Goal: Entertainment & Leisure: Consume media (video, audio)

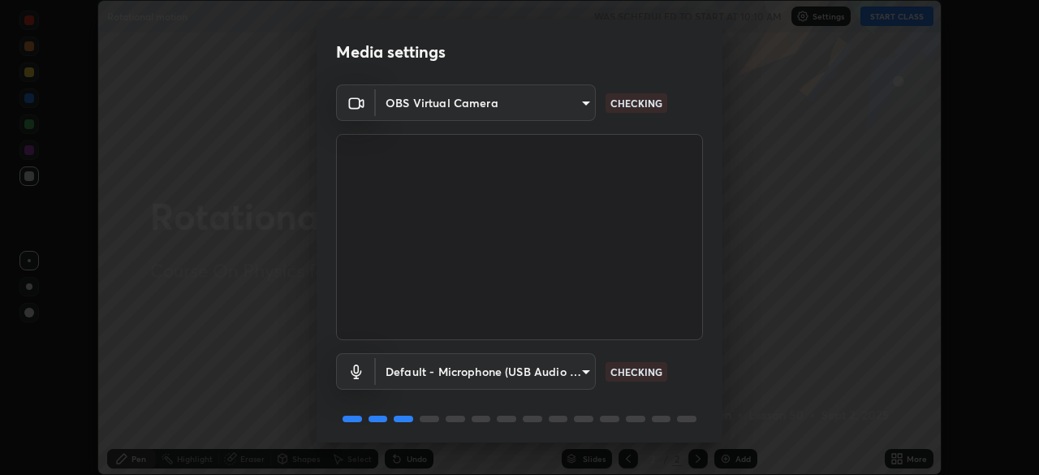
scroll to position [58, 0]
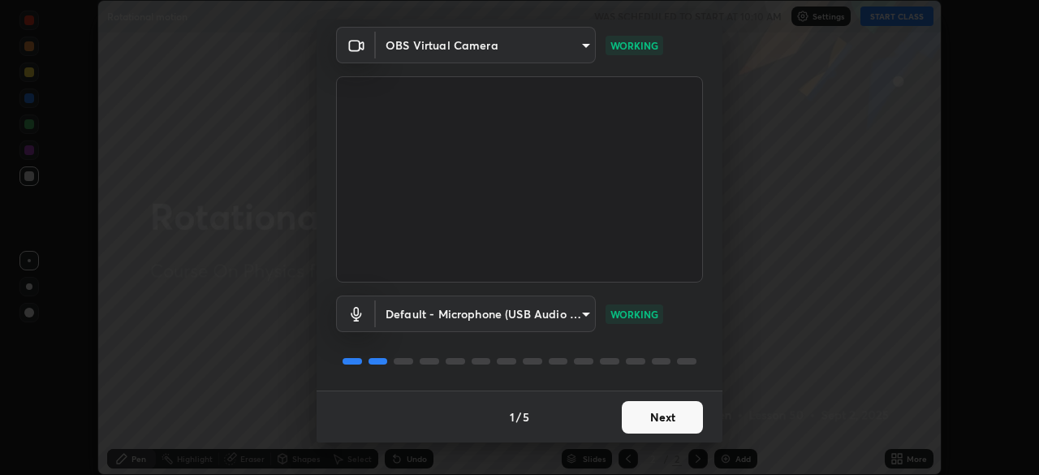
click at [674, 415] on button "Next" at bounding box center [662, 417] width 81 height 32
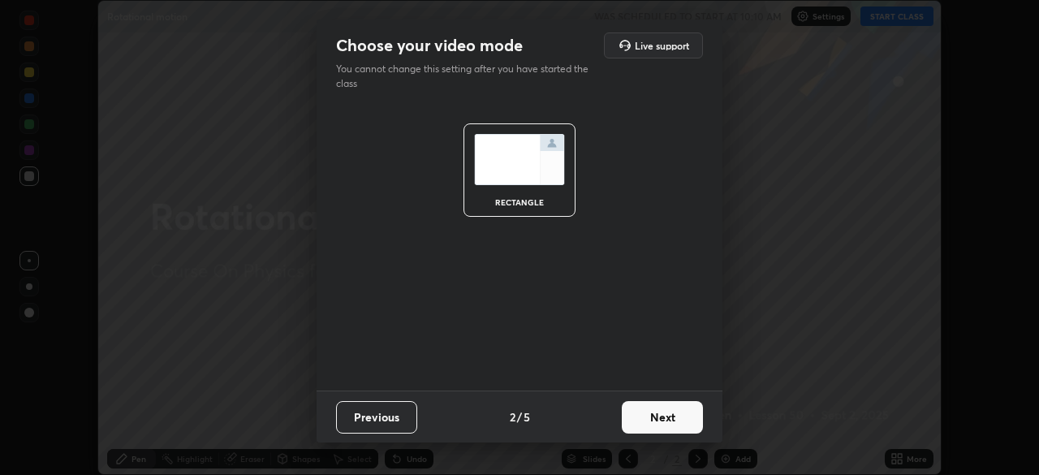
scroll to position [0, 0]
click at [674, 415] on button "Next" at bounding box center [662, 417] width 81 height 32
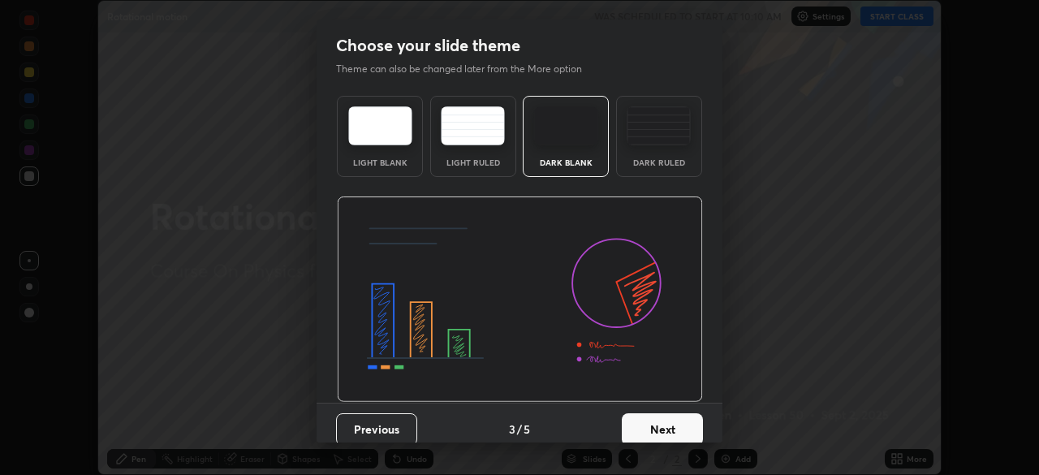
click at [671, 413] on button "Next" at bounding box center [662, 429] width 81 height 32
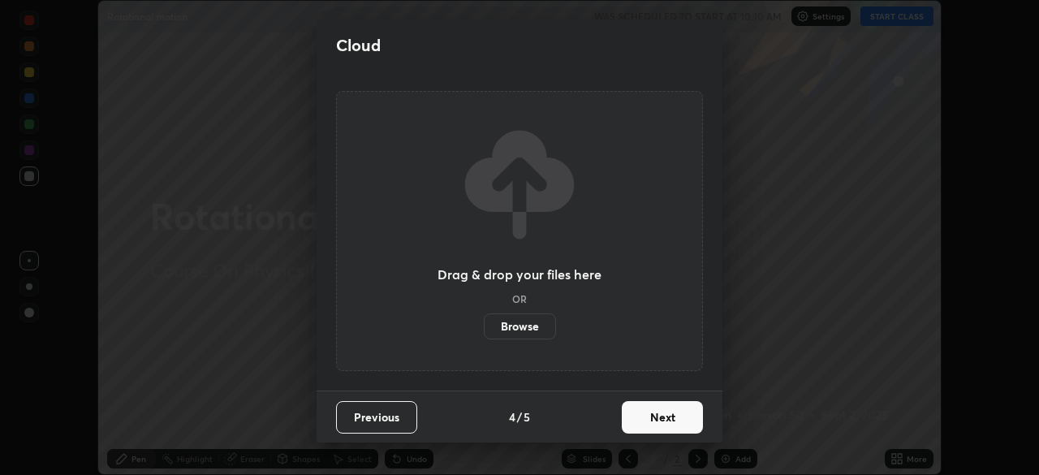
click at [671, 412] on button "Next" at bounding box center [662, 417] width 81 height 32
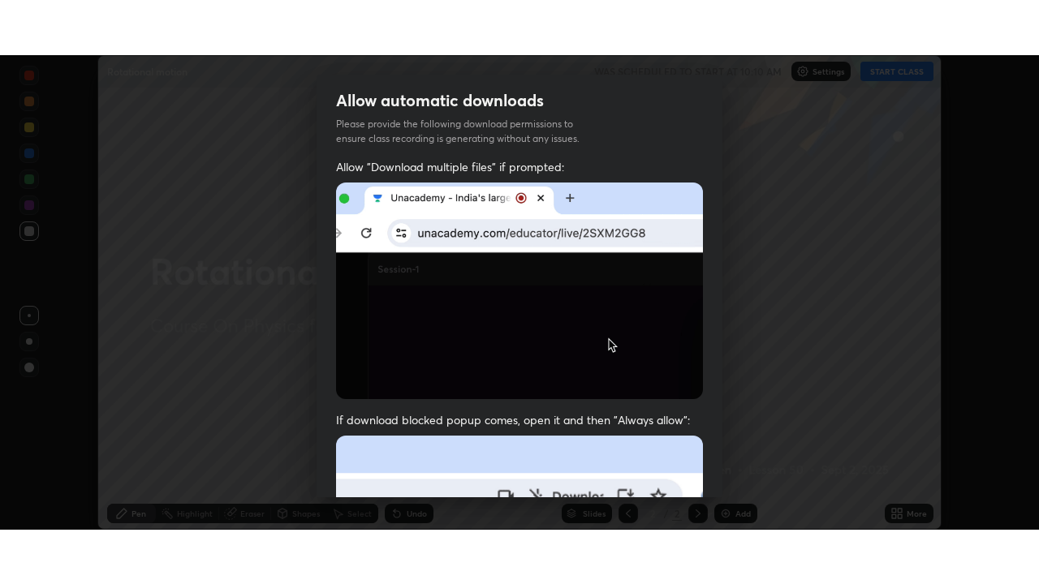
scroll to position [389, 0]
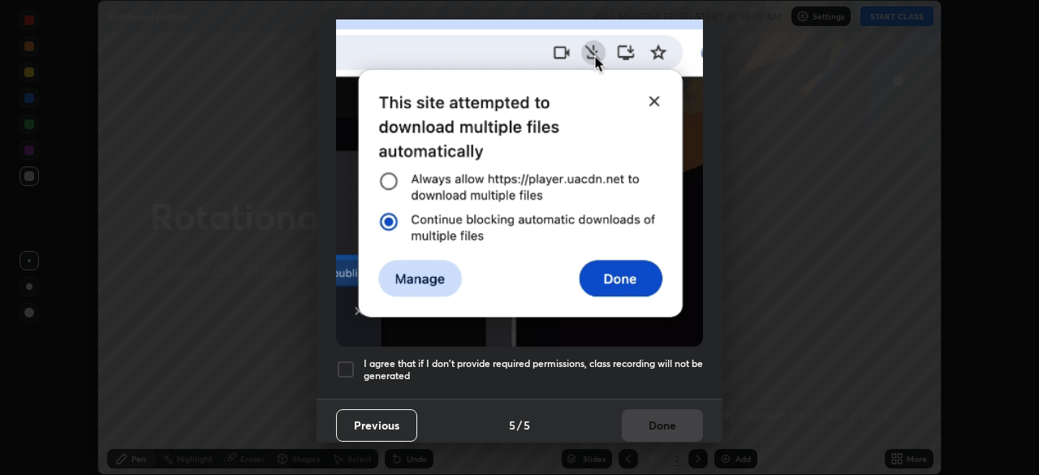
click at [665, 357] on h5 "I agree that if I don't provide required permissions, class recording will not …" at bounding box center [532, 369] width 339 height 25
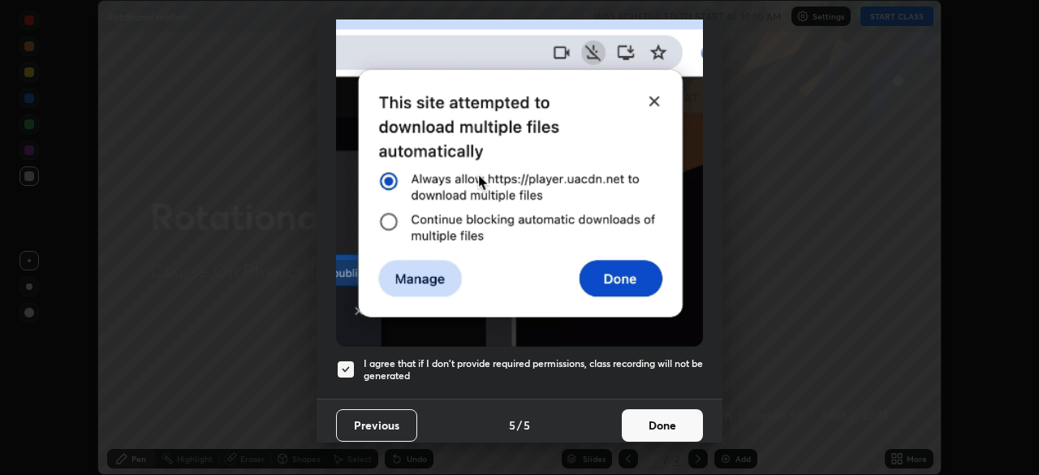
click at [672, 409] on button "Done" at bounding box center [662, 425] width 81 height 32
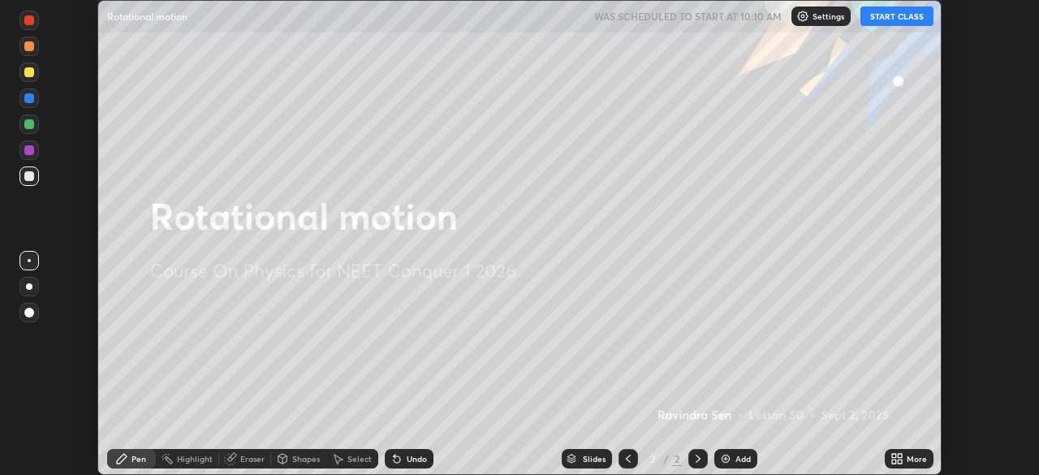
click at [910, 18] on button "START CLASS" at bounding box center [896, 15] width 73 height 19
click at [893, 454] on icon at bounding box center [894, 456] width 4 height 4
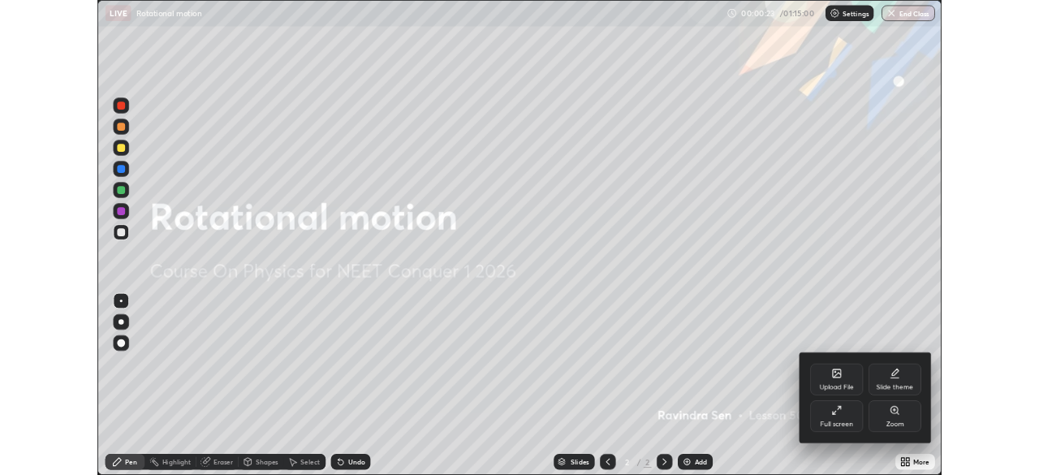
scroll to position [584, 1039]
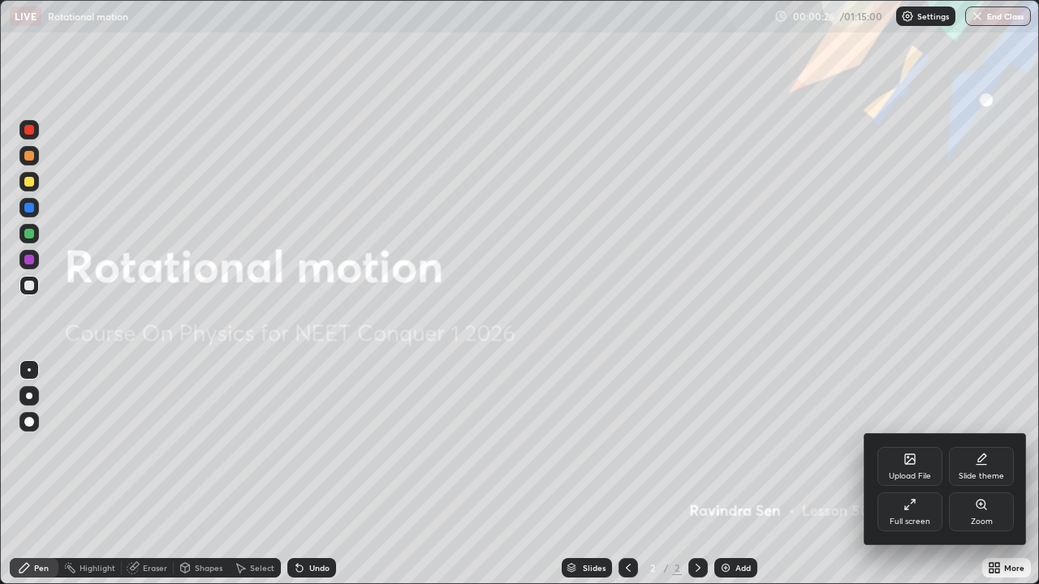
click at [580, 381] on div at bounding box center [519, 292] width 1039 height 584
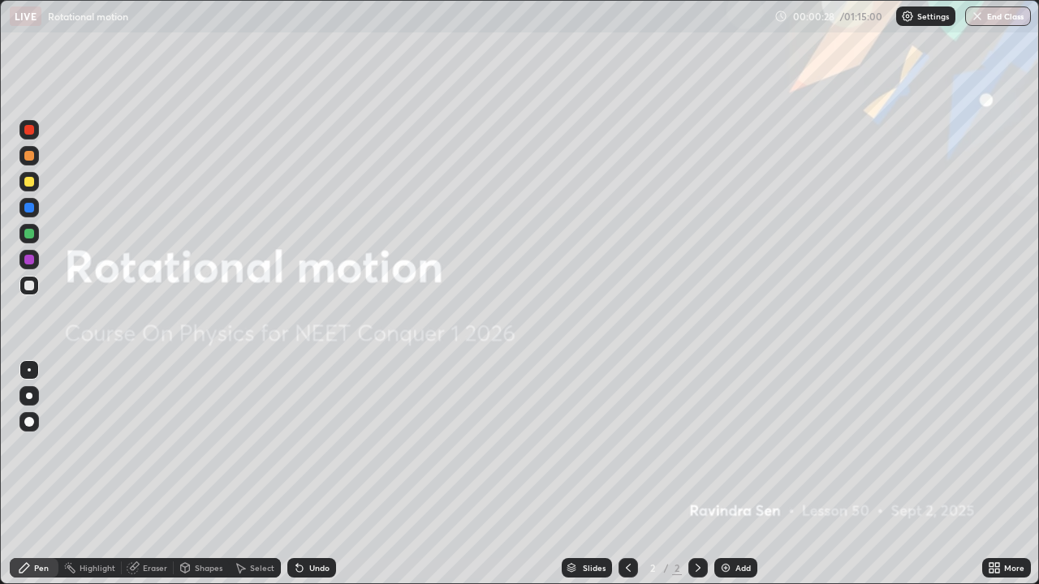
click at [736, 474] on div "Add" at bounding box center [742, 568] width 15 height 8
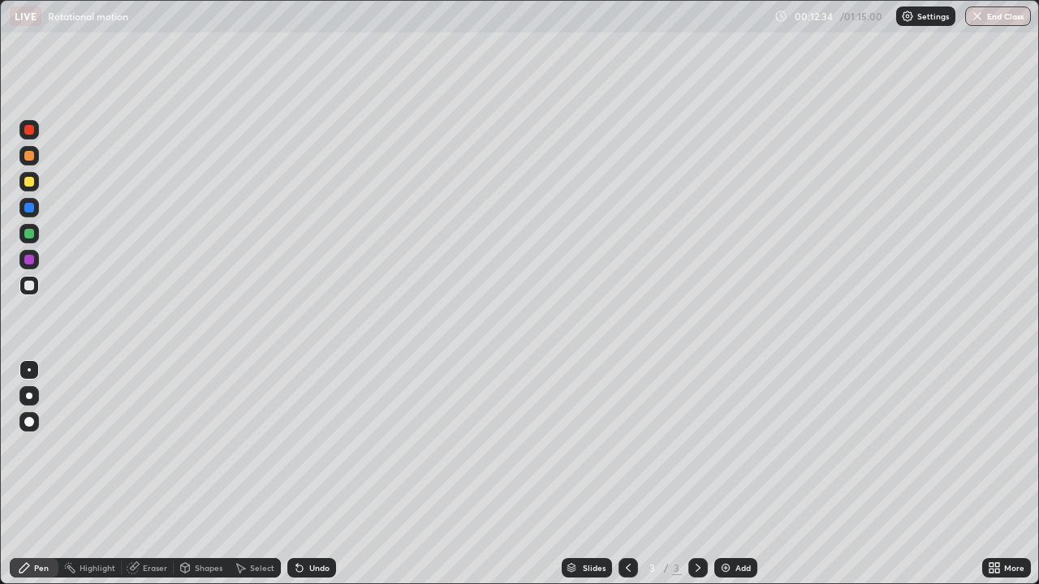
click at [32, 234] on div at bounding box center [29, 234] width 10 height 10
click at [316, 474] on div "Undo" at bounding box center [319, 568] width 20 height 8
click at [727, 474] on img at bounding box center [725, 567] width 13 height 13
click at [311, 474] on div "Undo" at bounding box center [319, 568] width 20 height 8
click at [157, 474] on div "Eraser" at bounding box center [155, 568] width 24 height 8
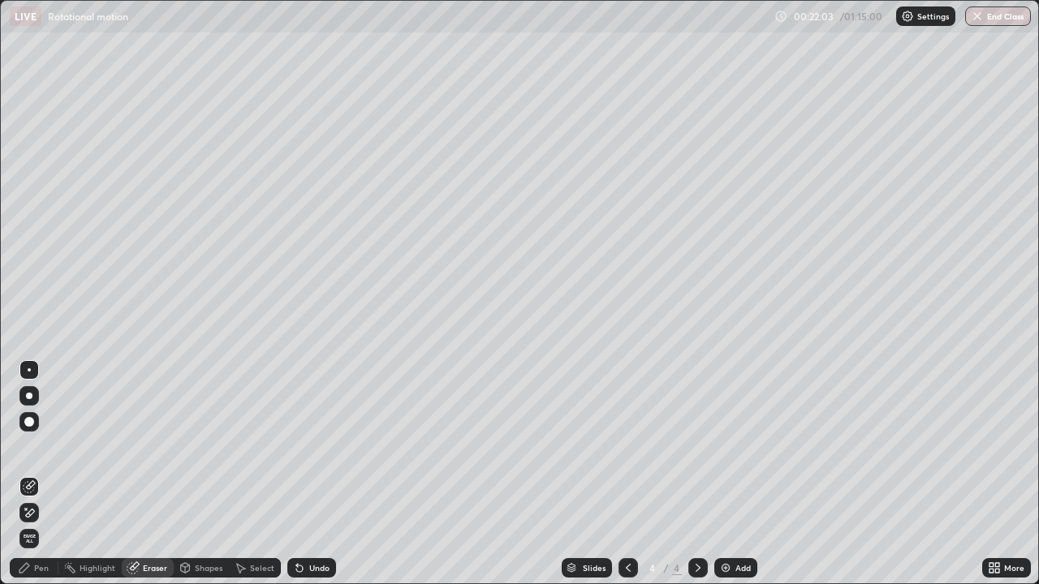
click at [29, 474] on span "Erase all" at bounding box center [29, 539] width 18 height 10
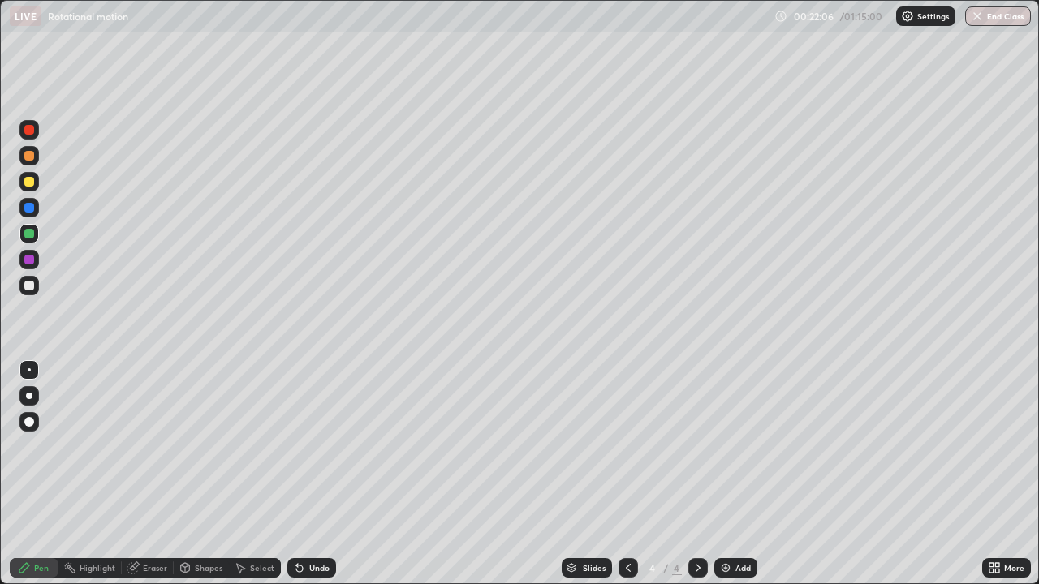
click at [40, 474] on div "Pen" at bounding box center [41, 568] width 15 height 8
click at [30, 287] on div at bounding box center [29, 286] width 10 height 10
click at [26, 183] on div at bounding box center [29, 182] width 10 height 10
click at [33, 258] on div at bounding box center [29, 260] width 10 height 10
click at [731, 474] on div "Add" at bounding box center [735, 567] width 43 height 19
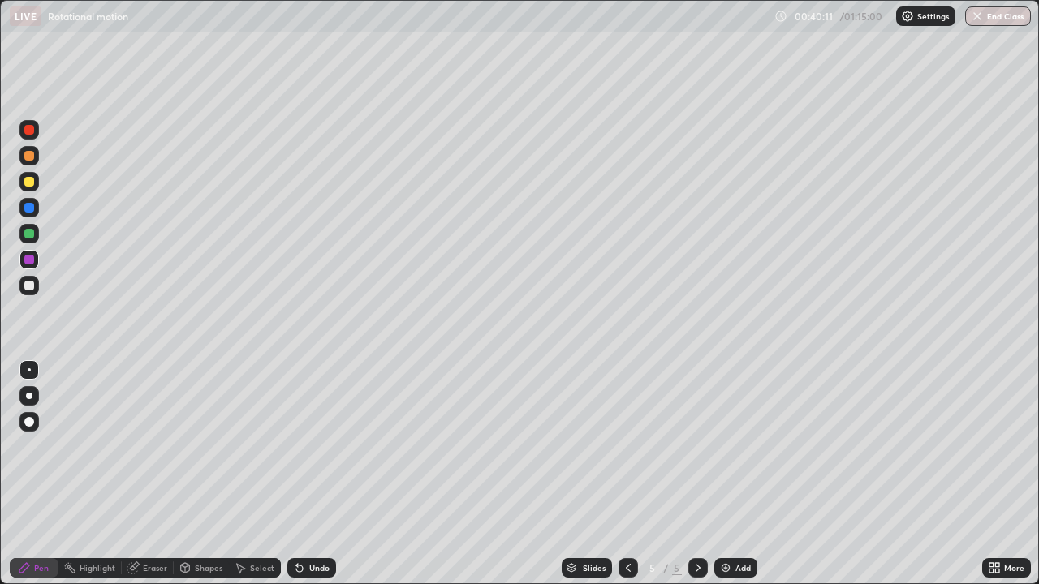
click at [316, 474] on div "Undo" at bounding box center [319, 568] width 20 height 8
click at [28, 236] on div at bounding box center [29, 234] width 10 height 10
click at [321, 474] on div "Undo" at bounding box center [319, 568] width 20 height 8
click at [315, 474] on div "Undo" at bounding box center [319, 568] width 20 height 8
click at [309, 474] on div "Undo" at bounding box center [311, 567] width 49 height 19
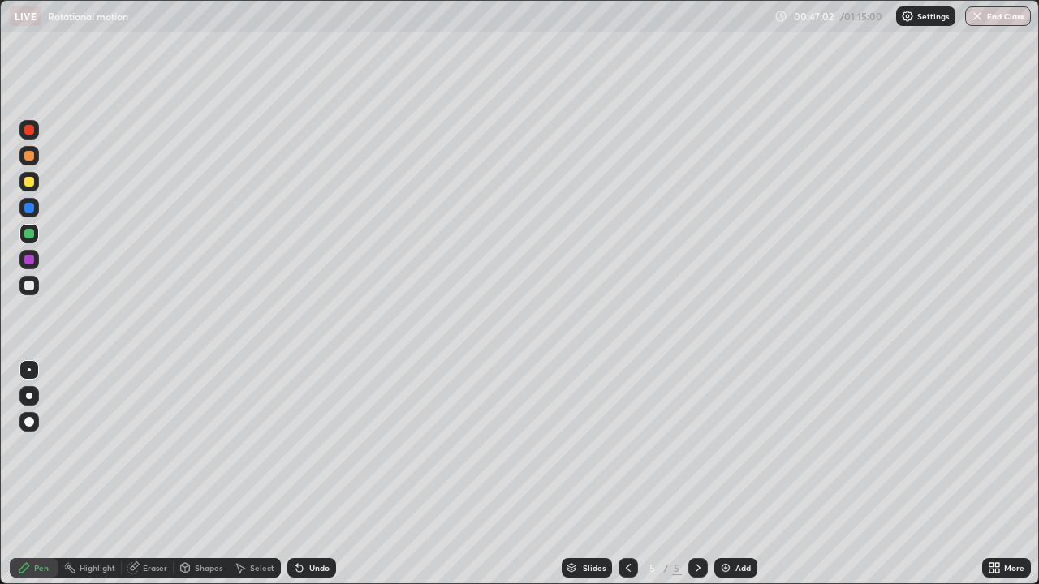
click at [312, 474] on div "Undo" at bounding box center [311, 567] width 49 height 19
click at [318, 474] on div "Undo" at bounding box center [311, 567] width 49 height 19
click at [31, 256] on div at bounding box center [29, 260] width 10 height 10
click at [729, 474] on img at bounding box center [725, 567] width 13 height 13
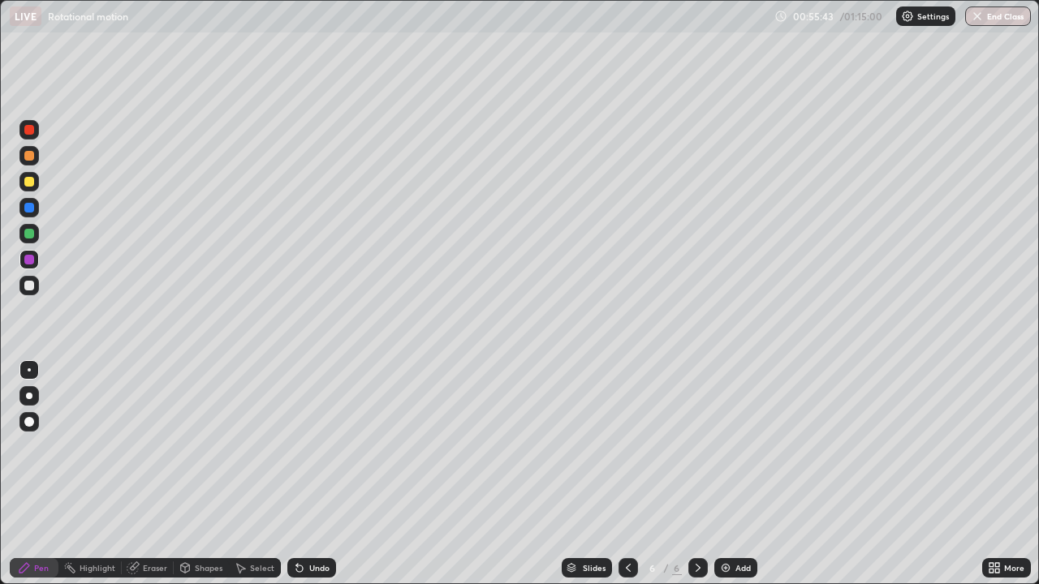
click at [312, 474] on div "Undo" at bounding box center [319, 568] width 20 height 8
click at [317, 474] on div "Undo" at bounding box center [319, 568] width 20 height 8
click at [725, 474] on img at bounding box center [725, 567] width 13 height 13
click at [314, 474] on div "Undo" at bounding box center [319, 568] width 20 height 8
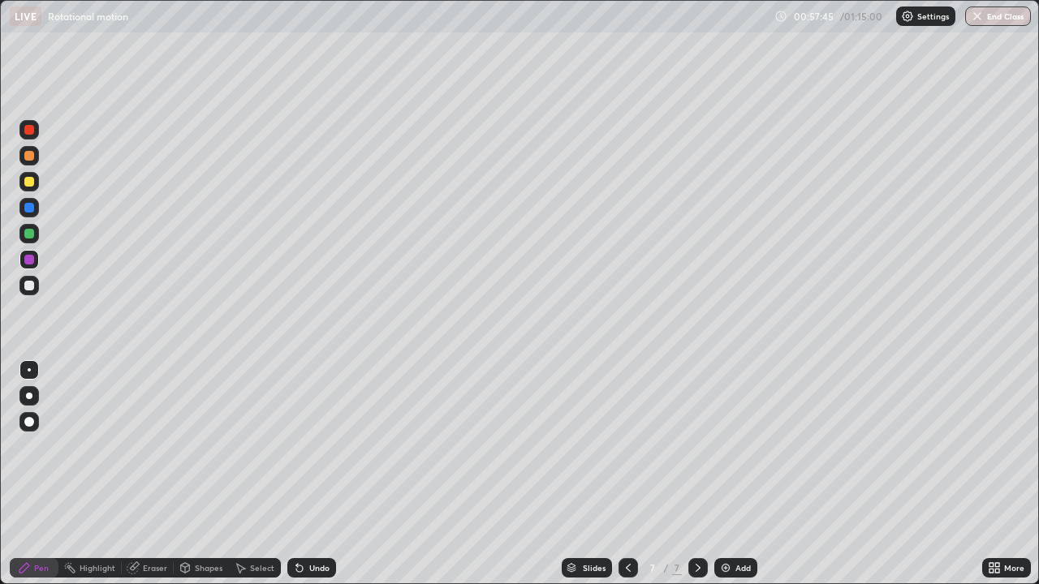
click at [312, 474] on div "Undo" at bounding box center [319, 568] width 20 height 8
click at [32, 183] on div at bounding box center [29, 182] width 10 height 10
click at [203, 474] on div "Shapes" at bounding box center [209, 568] width 28 height 8
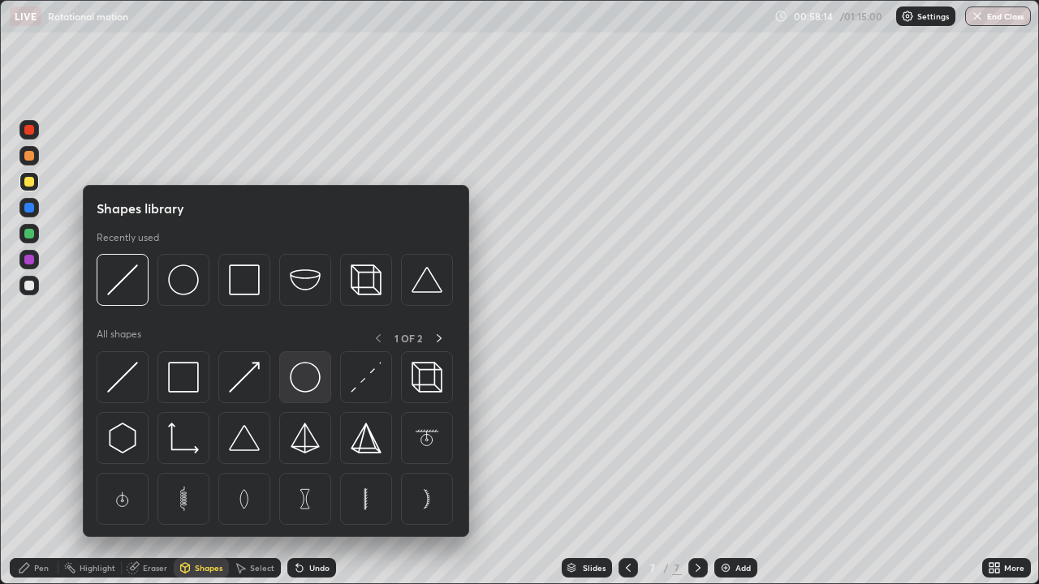
click at [308, 372] on img at bounding box center [305, 377] width 31 height 31
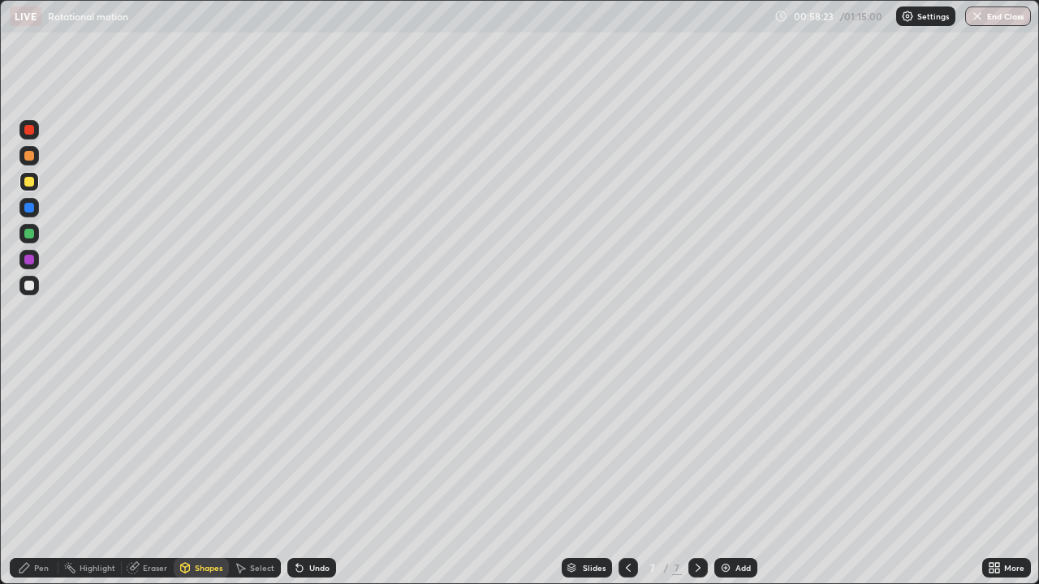
click at [165, 474] on div "Eraser" at bounding box center [155, 568] width 24 height 8
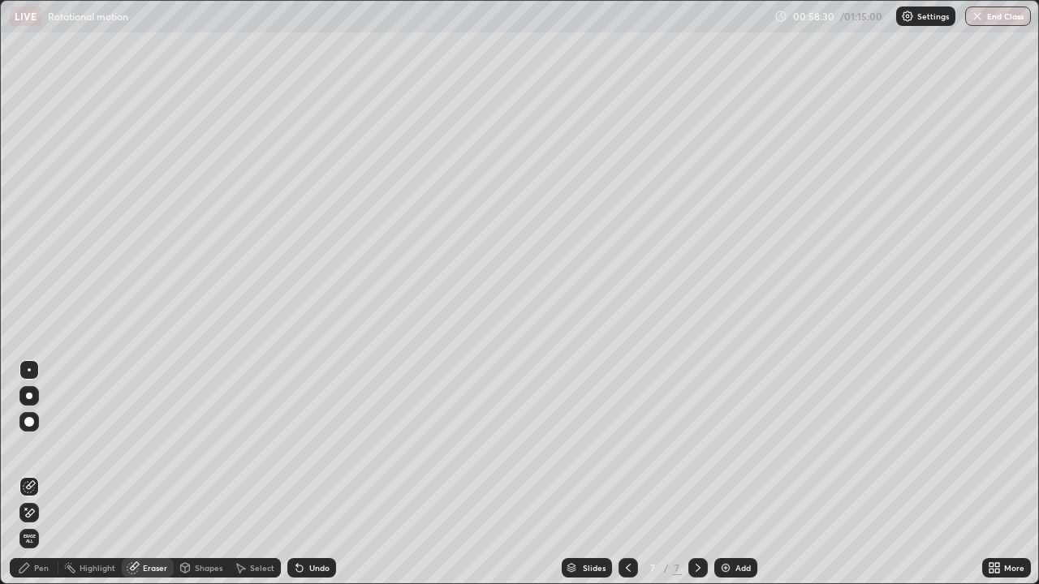
click at [206, 474] on div "Shapes" at bounding box center [209, 568] width 28 height 8
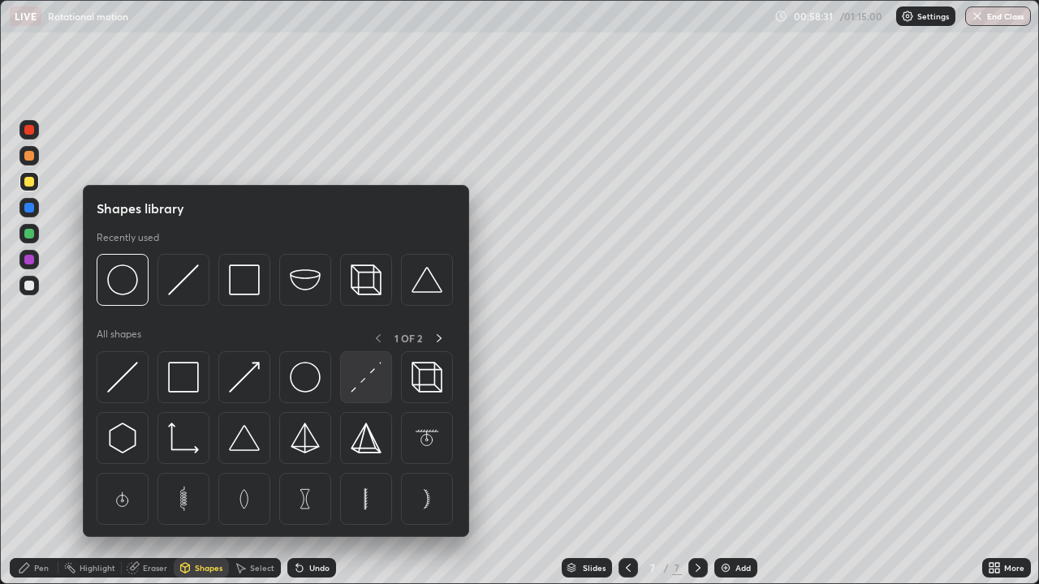
click at [366, 381] on img at bounding box center [366, 377] width 31 height 31
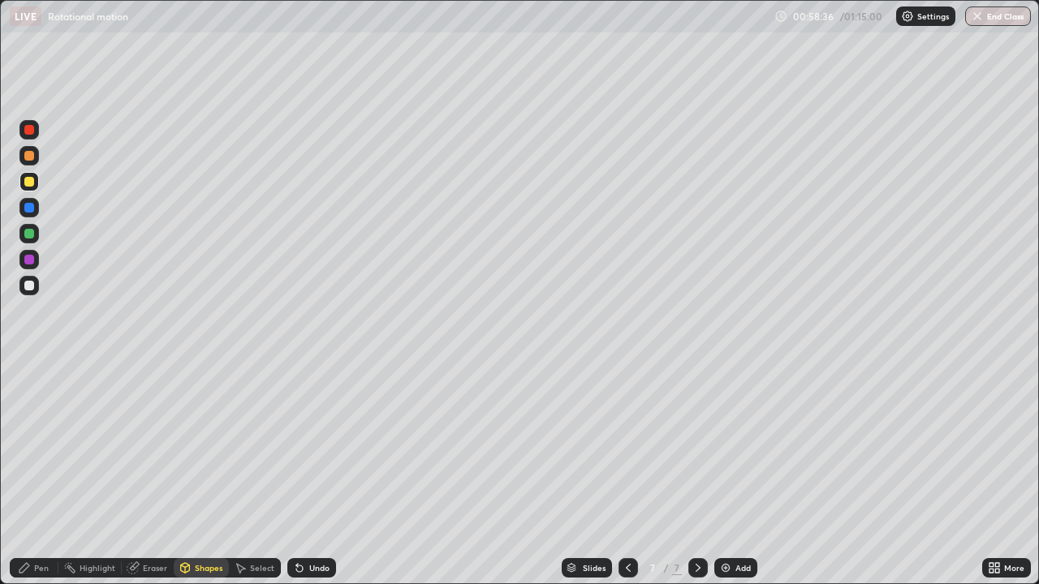
click at [34, 474] on div "Pen" at bounding box center [41, 568] width 15 height 8
click at [316, 474] on div "Undo" at bounding box center [319, 568] width 20 height 8
click at [315, 474] on div "Undo" at bounding box center [319, 568] width 20 height 8
click at [191, 474] on div "Shapes" at bounding box center [201, 567] width 55 height 19
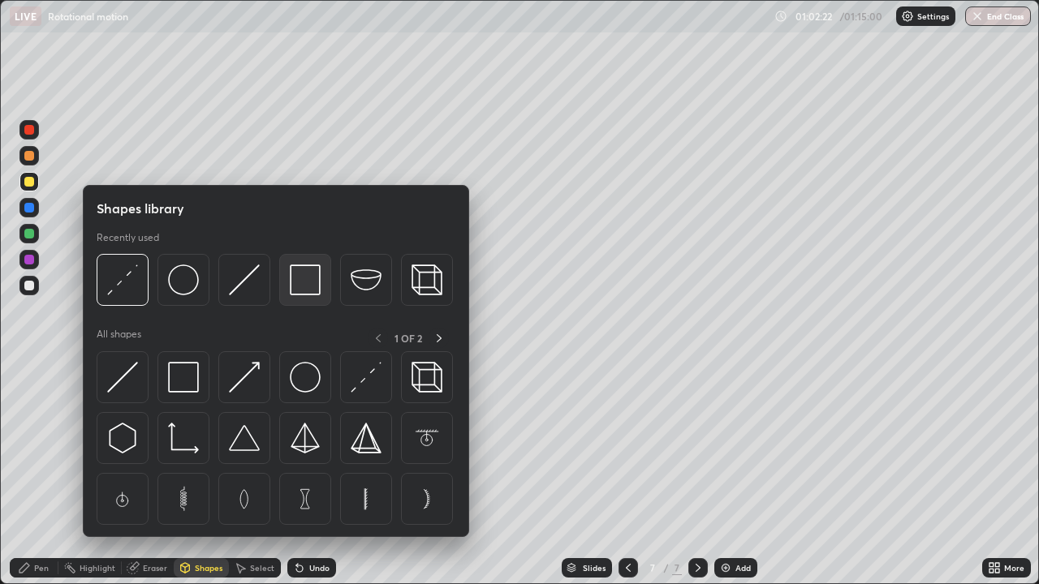
click at [303, 265] on img at bounding box center [305, 280] width 31 height 31
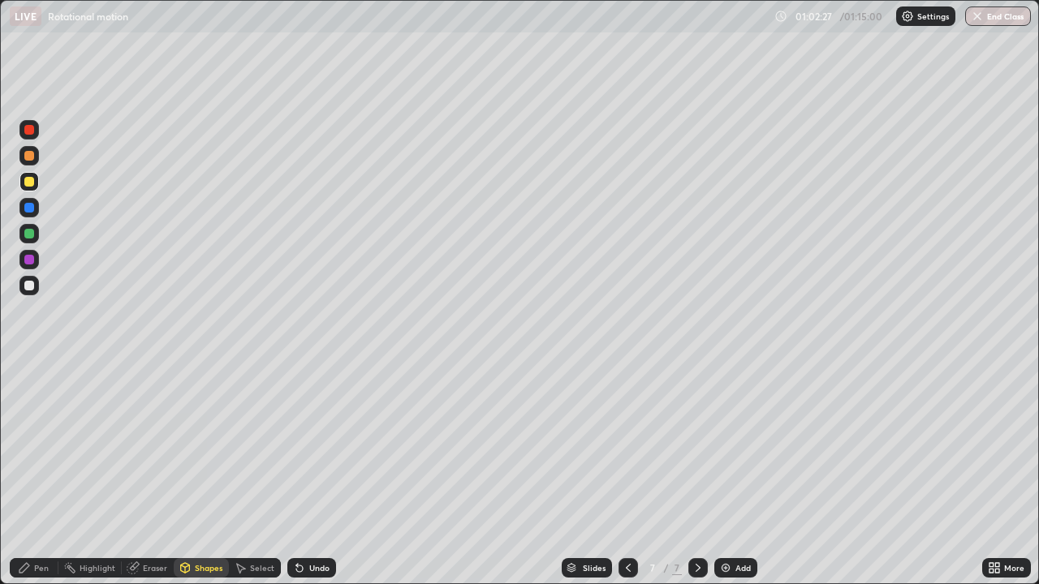
click at [196, 474] on div "Shapes" at bounding box center [209, 568] width 28 height 8
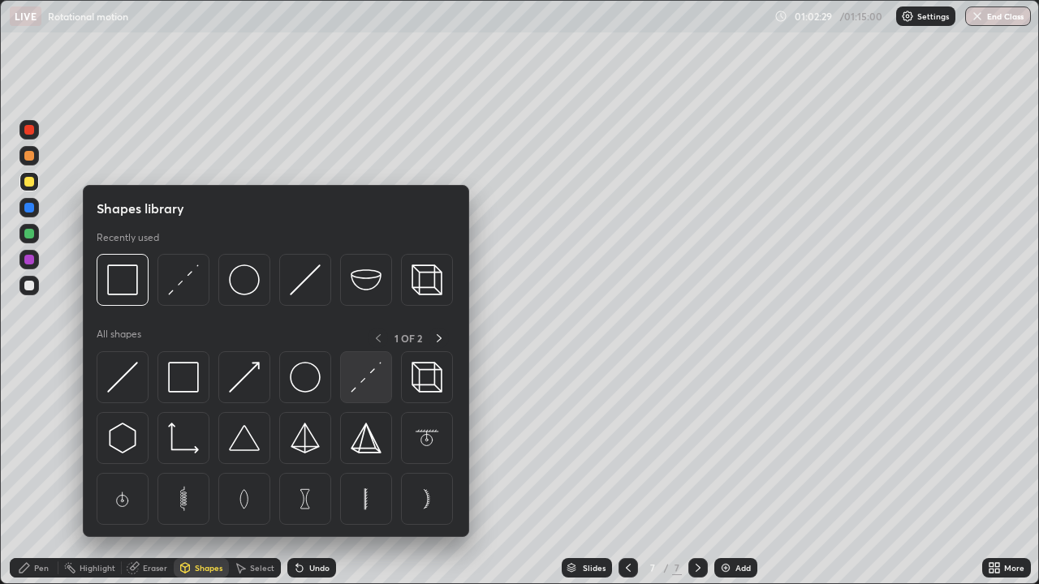
click at [368, 375] on img at bounding box center [366, 377] width 31 height 31
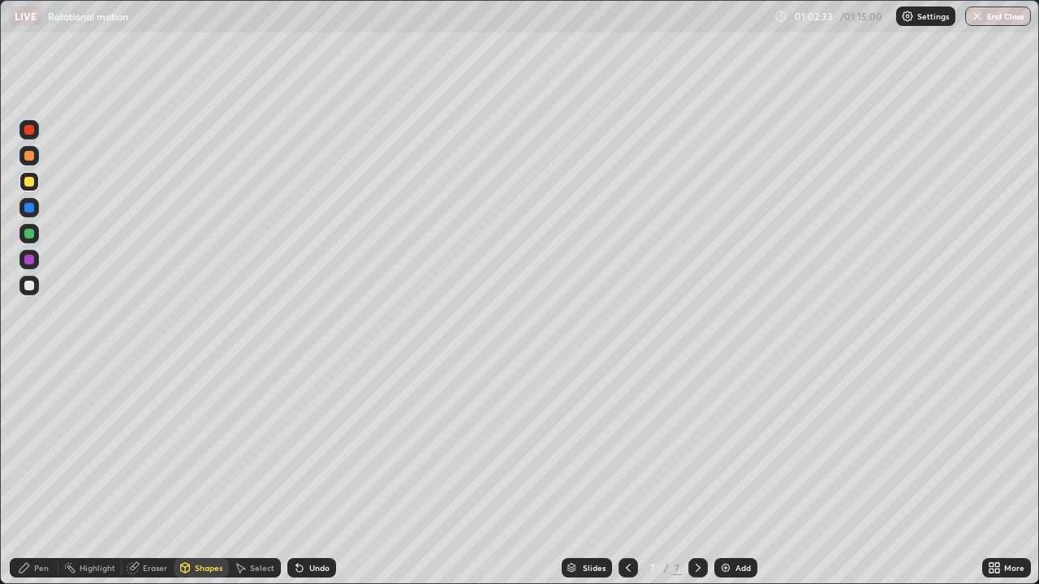
click at [296, 474] on icon at bounding box center [297, 565] width 2 height 2
click at [47, 474] on div "Pen" at bounding box center [41, 568] width 15 height 8
click at [154, 474] on div "Eraser" at bounding box center [155, 568] width 24 height 8
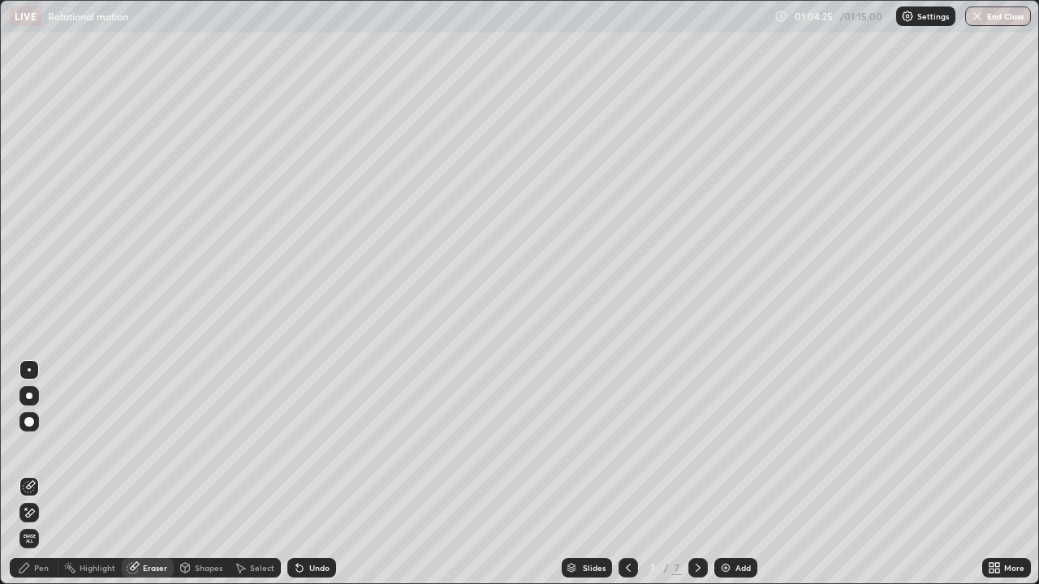
click at [160, 474] on div "Eraser" at bounding box center [155, 568] width 24 height 8
click at [43, 474] on div "Pen" at bounding box center [41, 568] width 15 height 8
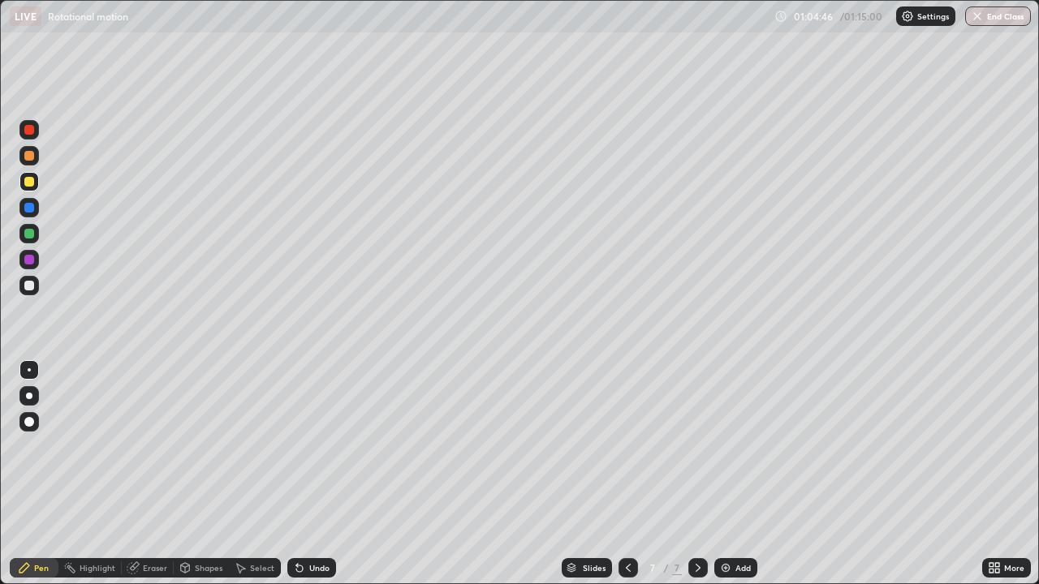
click at [320, 474] on div "Undo" at bounding box center [319, 568] width 20 height 8
click at [321, 474] on div "Undo" at bounding box center [319, 568] width 20 height 8
click at [1012, 15] on button "End Class" at bounding box center [998, 15] width 64 height 19
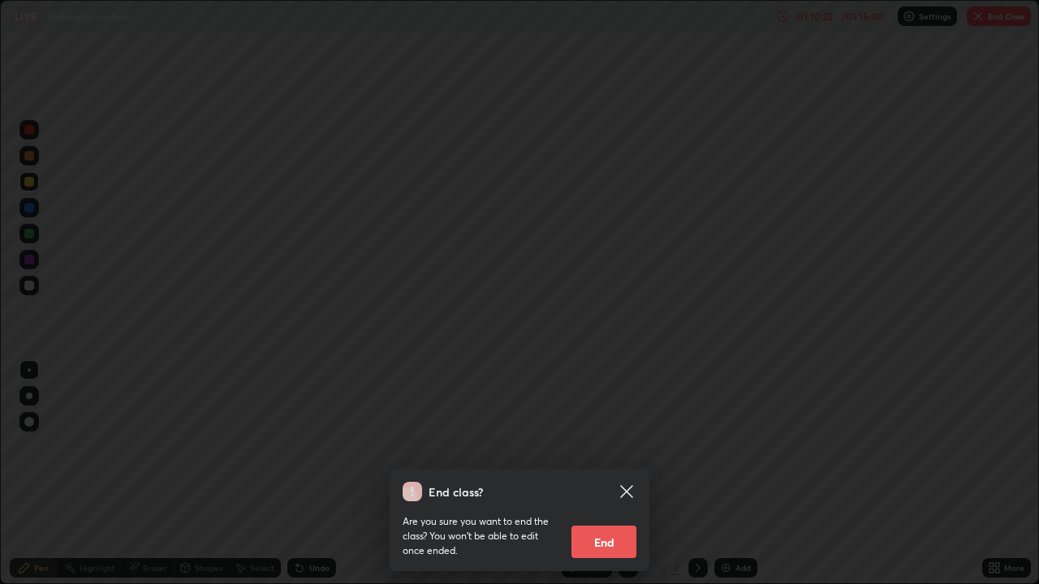
click at [626, 474] on button "End" at bounding box center [603, 542] width 65 height 32
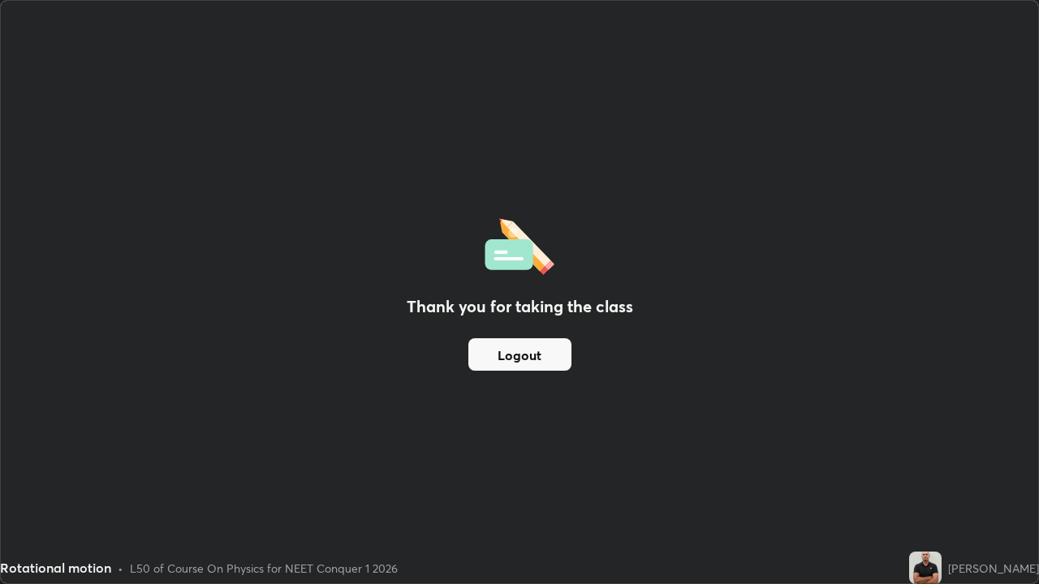
click at [421, 209] on div "Thank you for taking the class Logout" at bounding box center [519, 292] width 1037 height 583
click at [422, 166] on div "Thank you for taking the class Logout" at bounding box center [519, 292] width 1037 height 583
click at [488, 353] on button "Logout" at bounding box center [519, 354] width 103 height 32
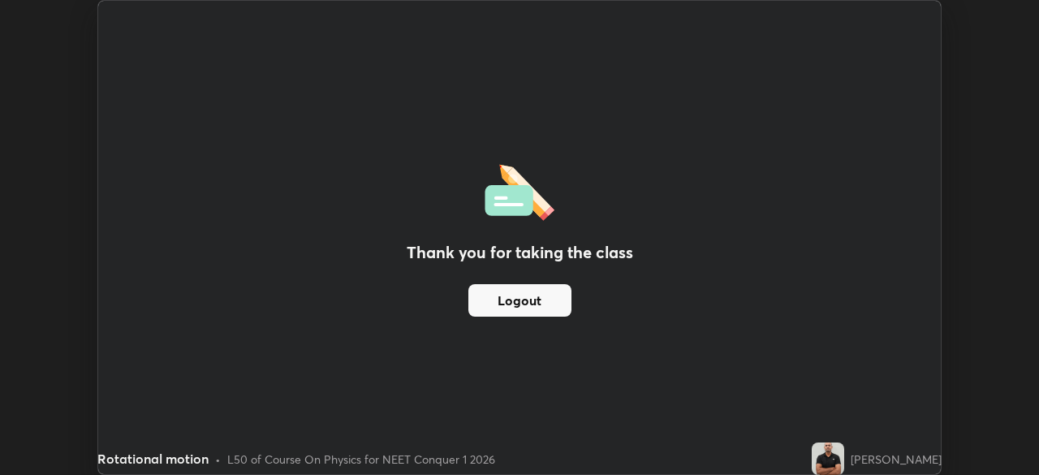
scroll to position [80663, 80100]
click at [536, 299] on button "Logout" at bounding box center [519, 300] width 103 height 32
